Goal: Task Accomplishment & Management: Manage account settings

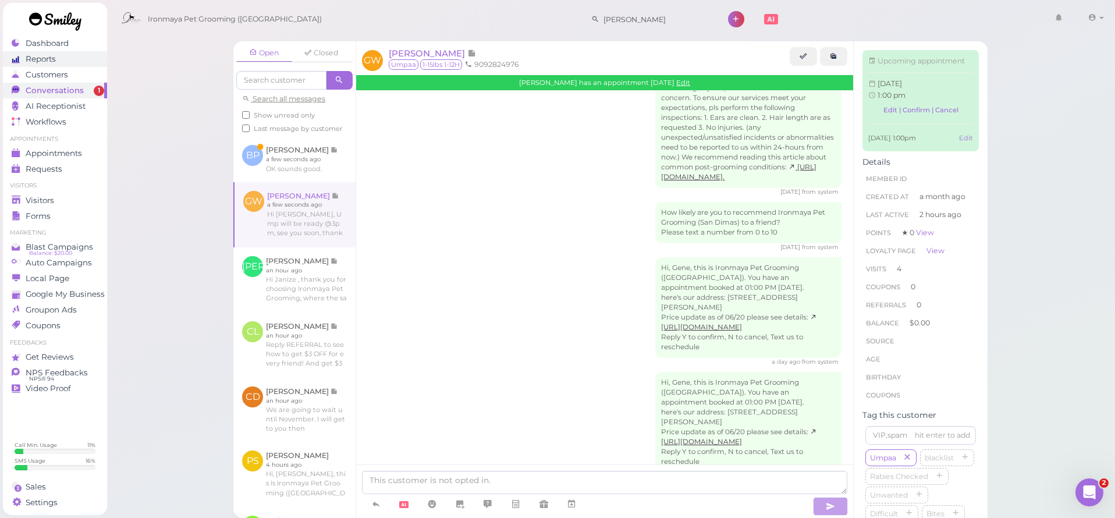
click at [52, 54] on span "Reports" at bounding box center [41, 59] width 30 height 10
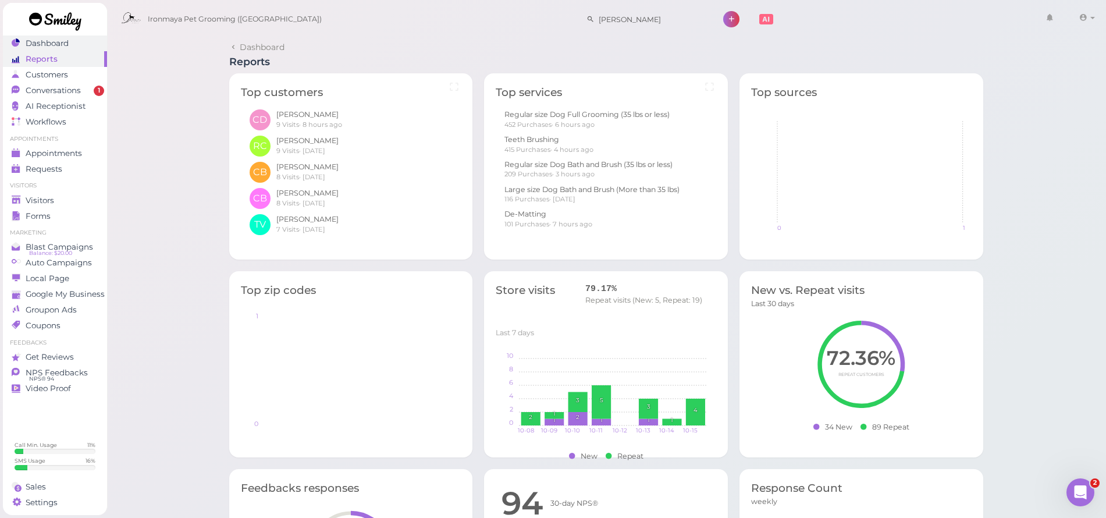
click at [47, 46] on span "Dashboard" at bounding box center [47, 43] width 43 height 10
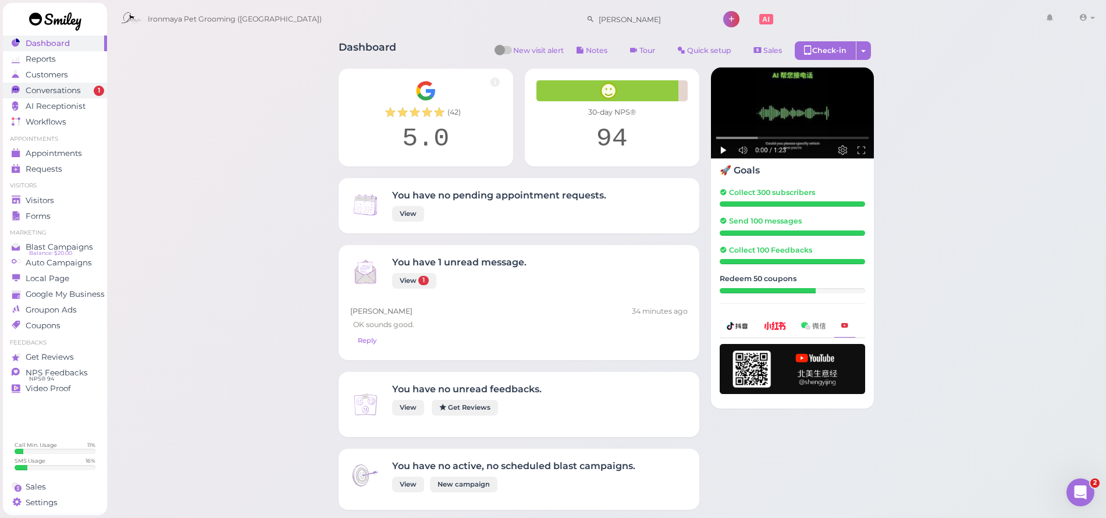
click at [54, 84] on link "Conversations 1" at bounding box center [55, 91] width 104 height 16
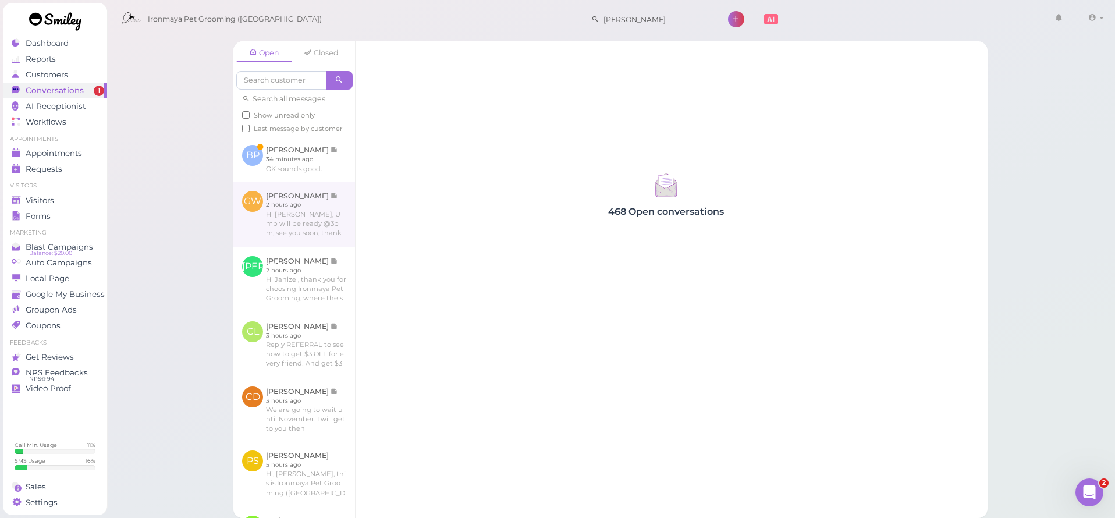
click at [285, 200] on link at bounding box center [294, 214] width 122 height 65
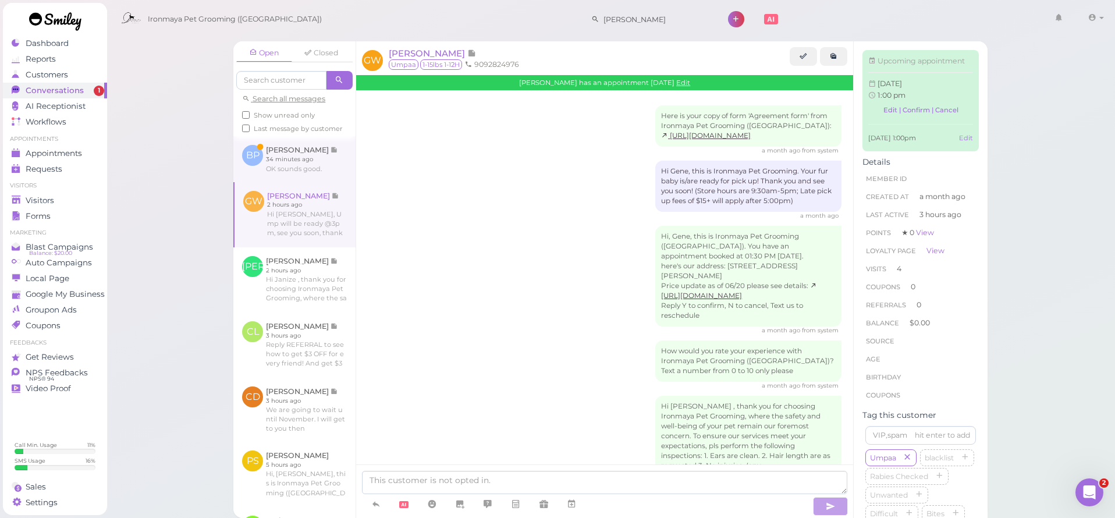
scroll to position [1289, 0]
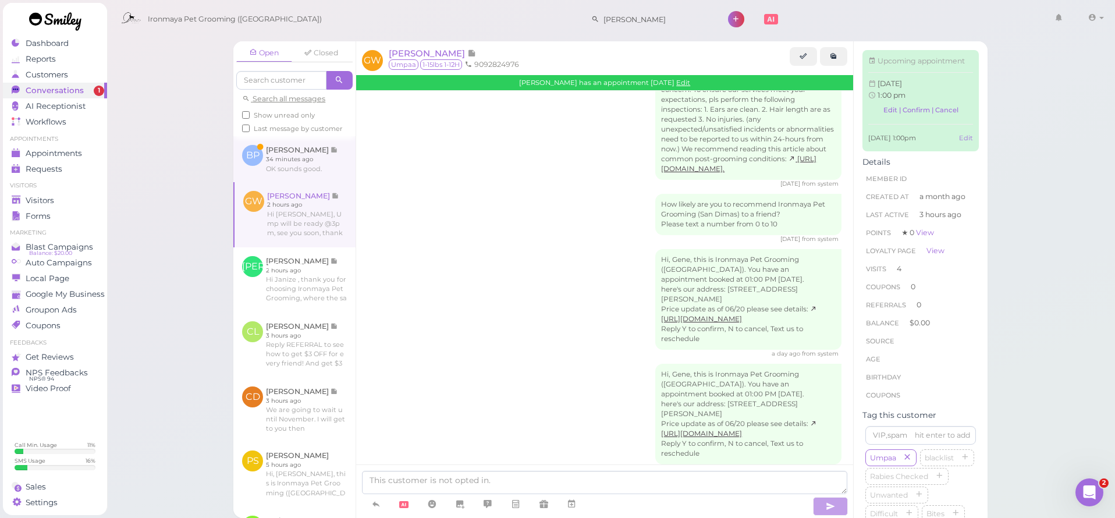
click at [286, 164] on link at bounding box center [294, 158] width 122 height 45
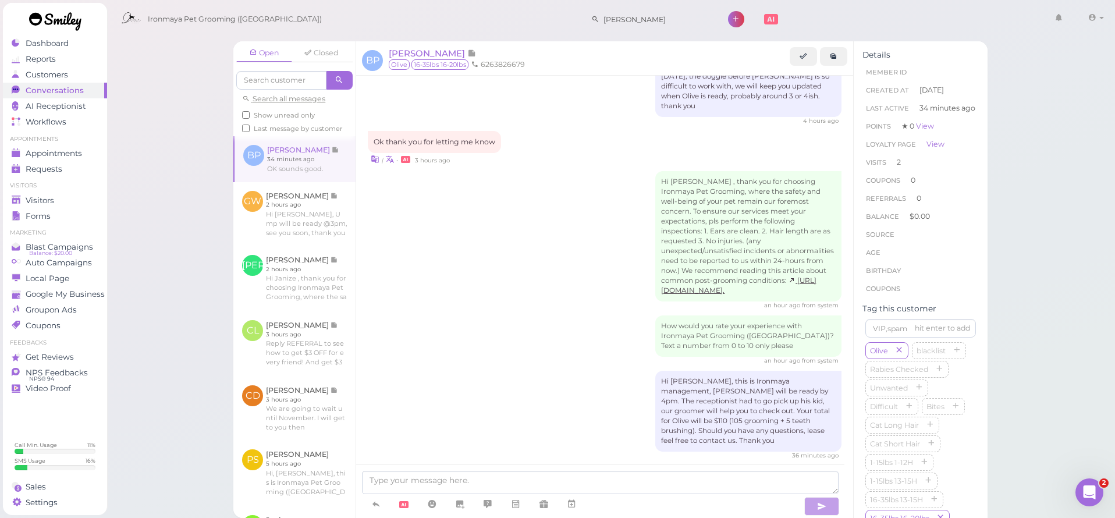
scroll to position [134, 0]
click at [285, 203] on link at bounding box center [294, 214] width 122 height 64
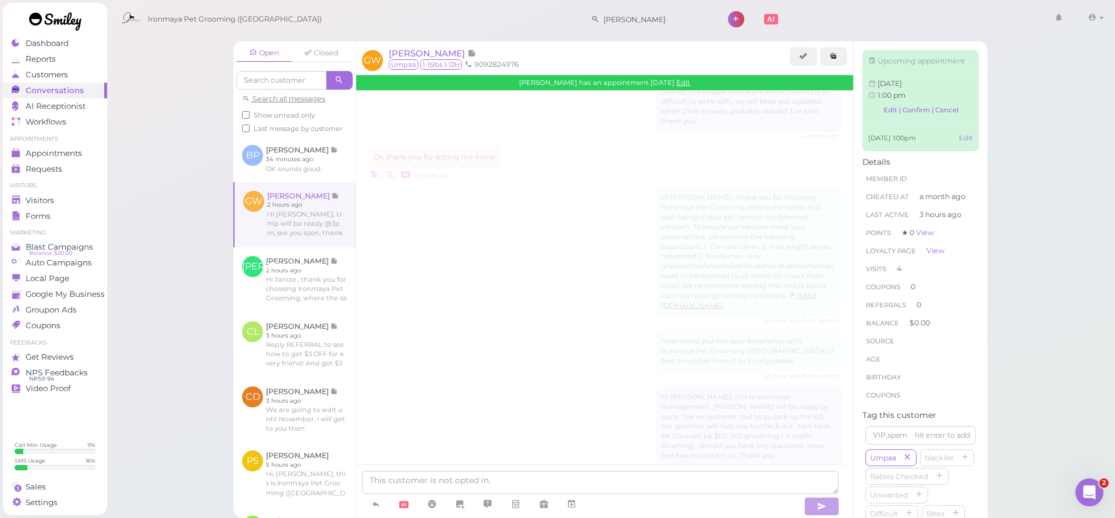
scroll to position [1289, 0]
